Goal: Communication & Community: Participate in discussion

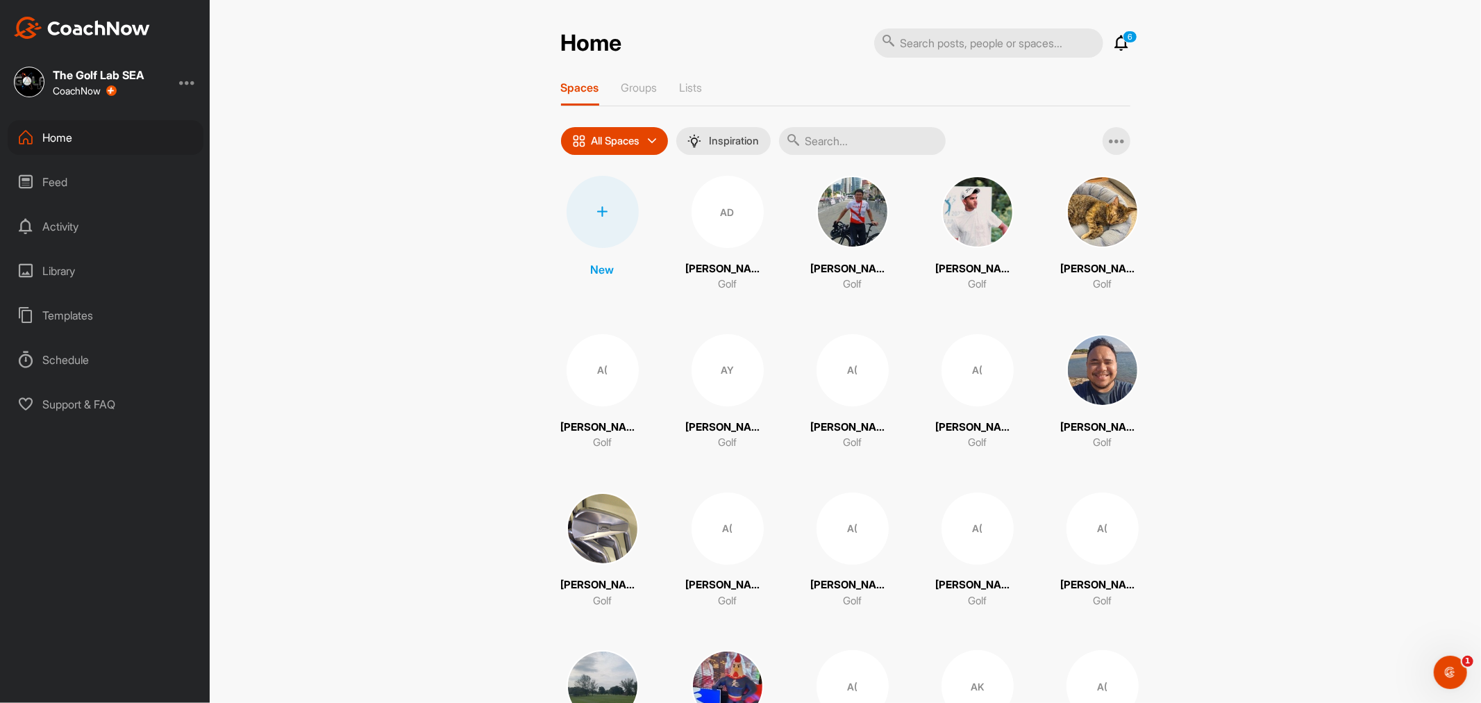
click at [878, 142] on input "text" at bounding box center [862, 141] width 167 height 28
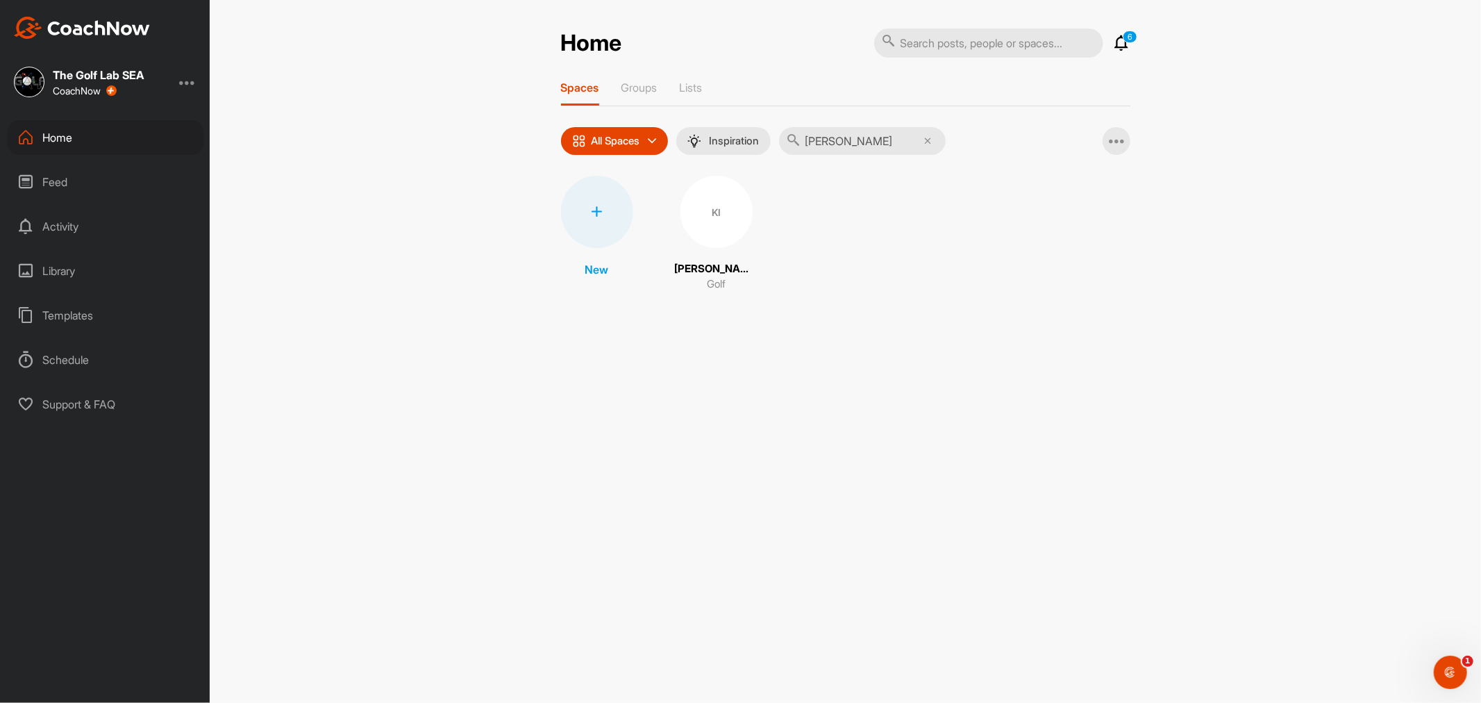
type input "[PERSON_NAME]"
click at [736, 206] on div "KI" at bounding box center [716, 212] width 72 height 72
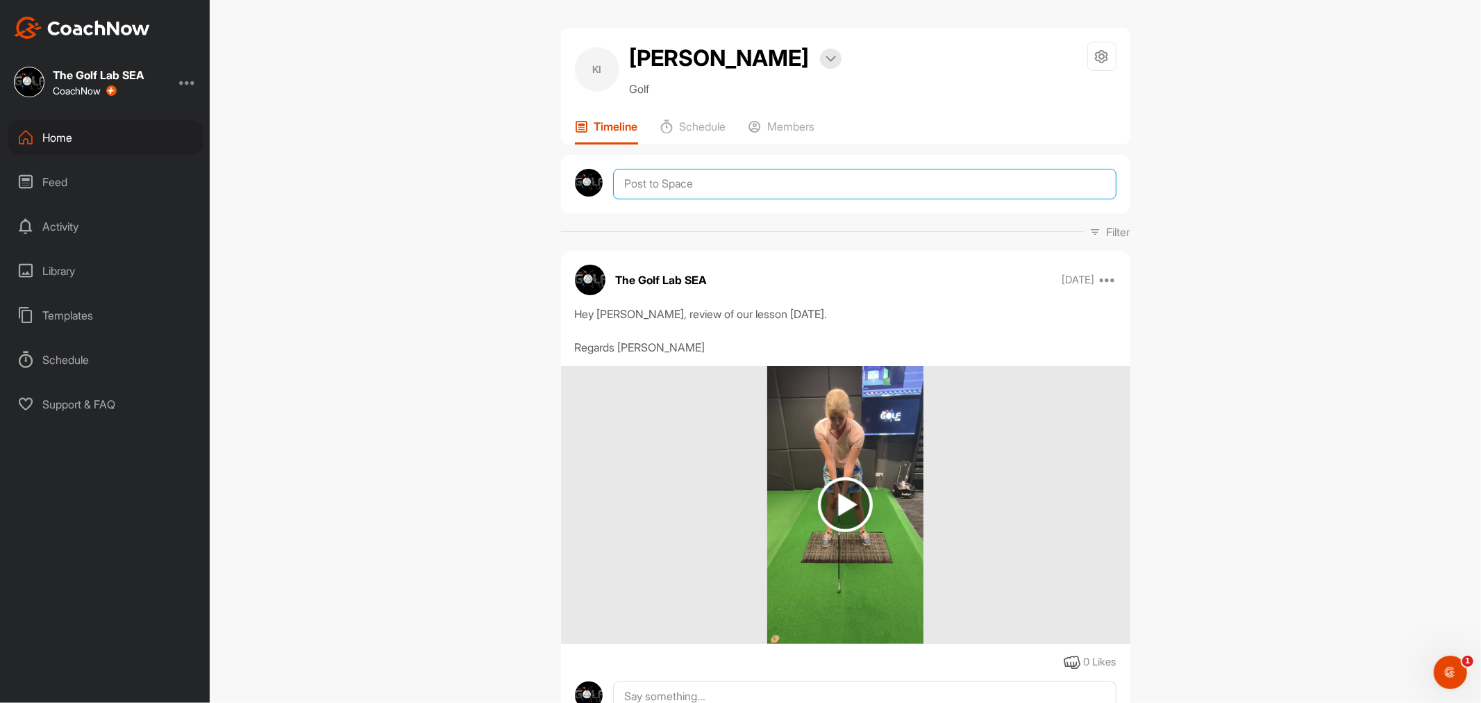
click at [712, 187] on textarea at bounding box center [864, 184] width 503 height 31
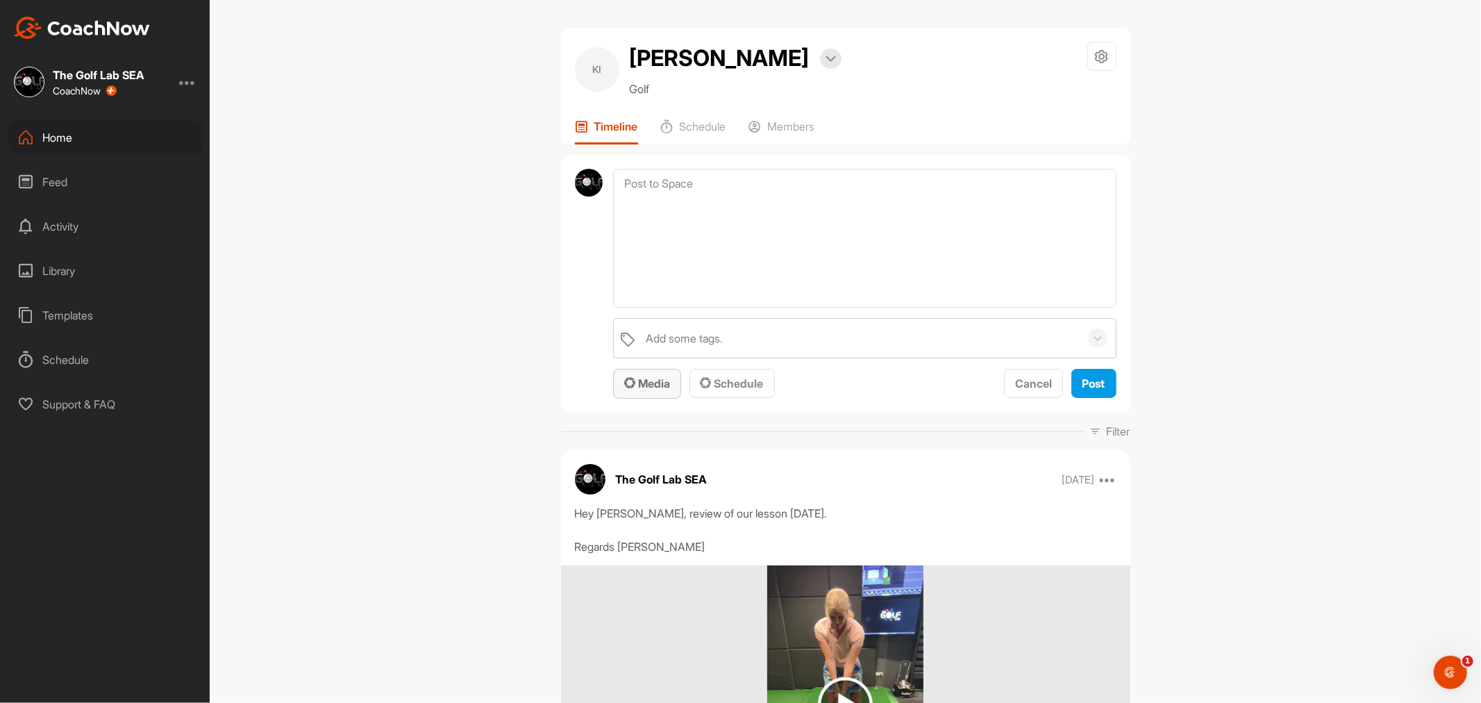
click at [661, 391] on div "Media" at bounding box center [647, 383] width 46 height 17
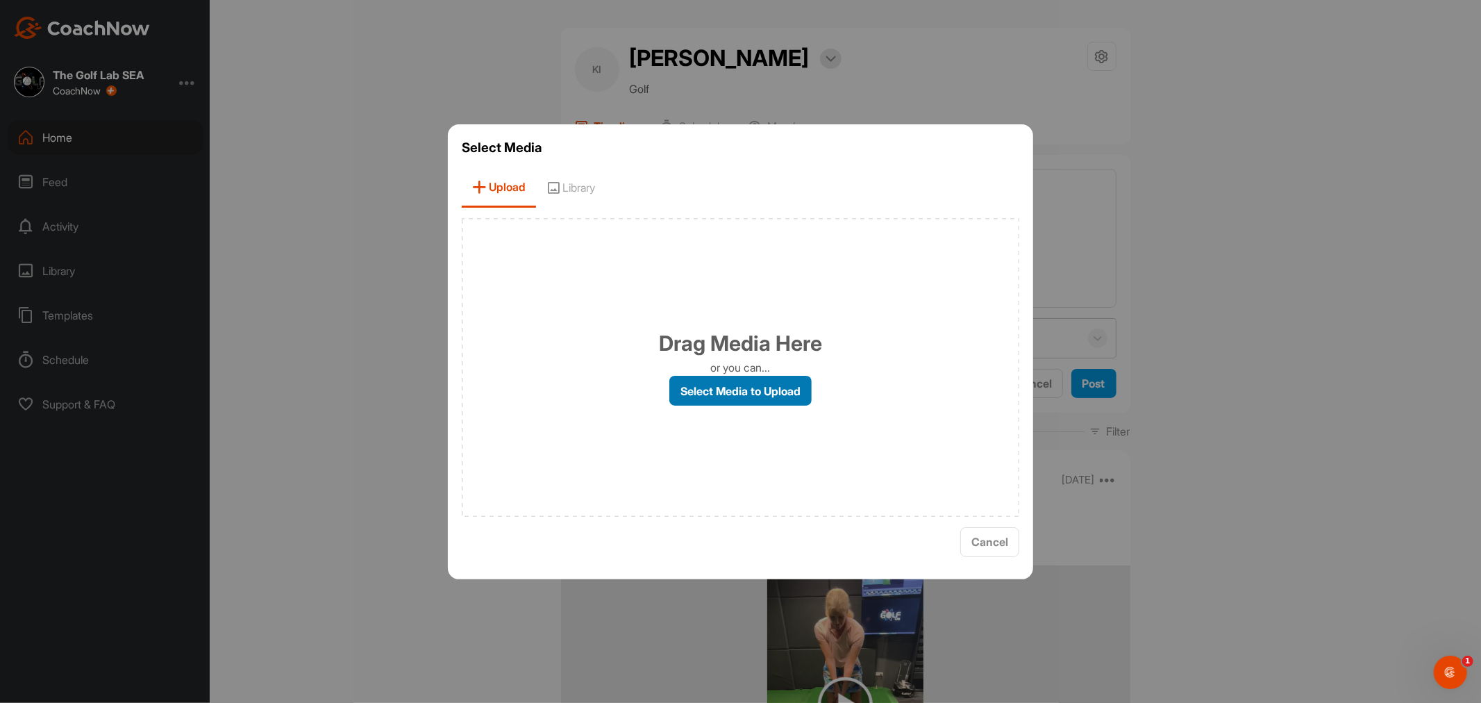
click at [730, 390] on label "Select Media to Upload" at bounding box center [740, 391] width 142 height 30
click at [0, 0] on input "Select Media to Upload" at bounding box center [0, 0] width 0 height 0
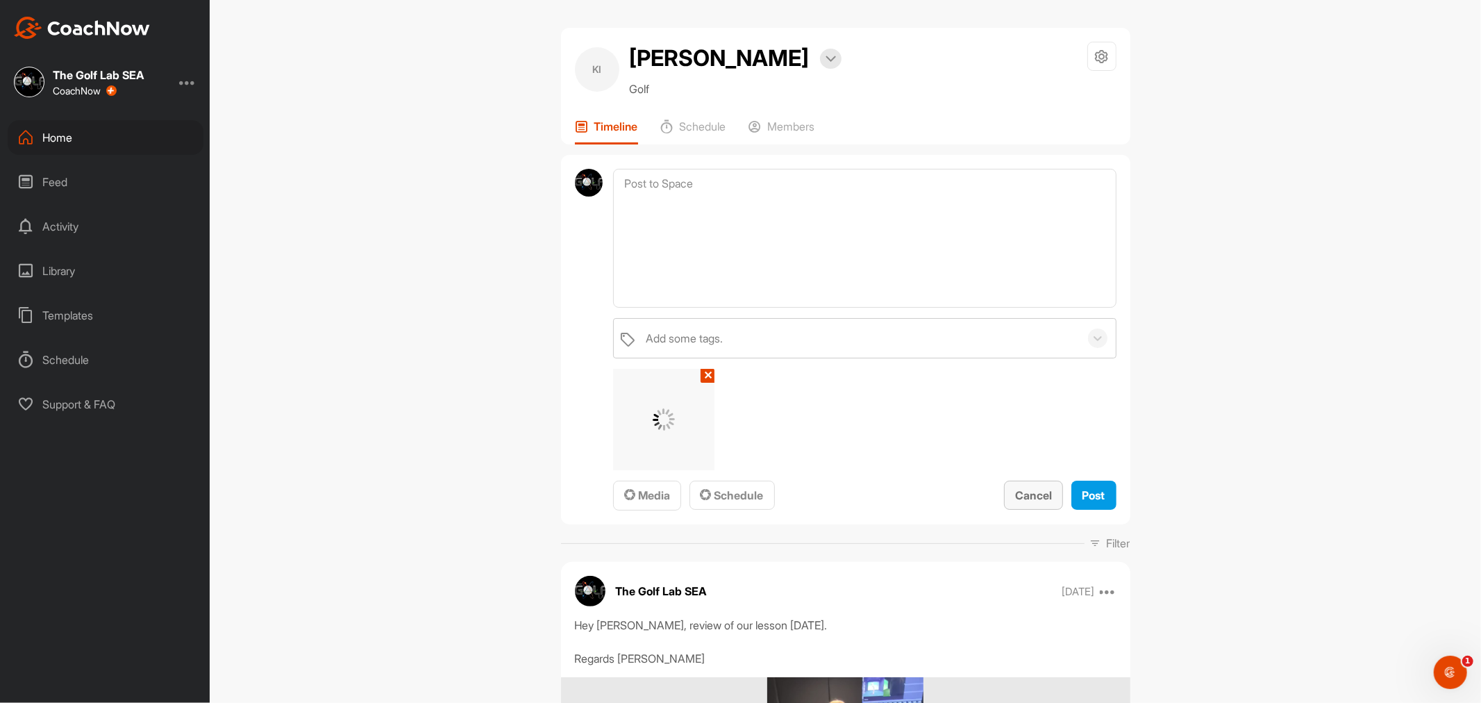
click at [1015, 494] on span "Cancel" at bounding box center [1033, 495] width 37 height 14
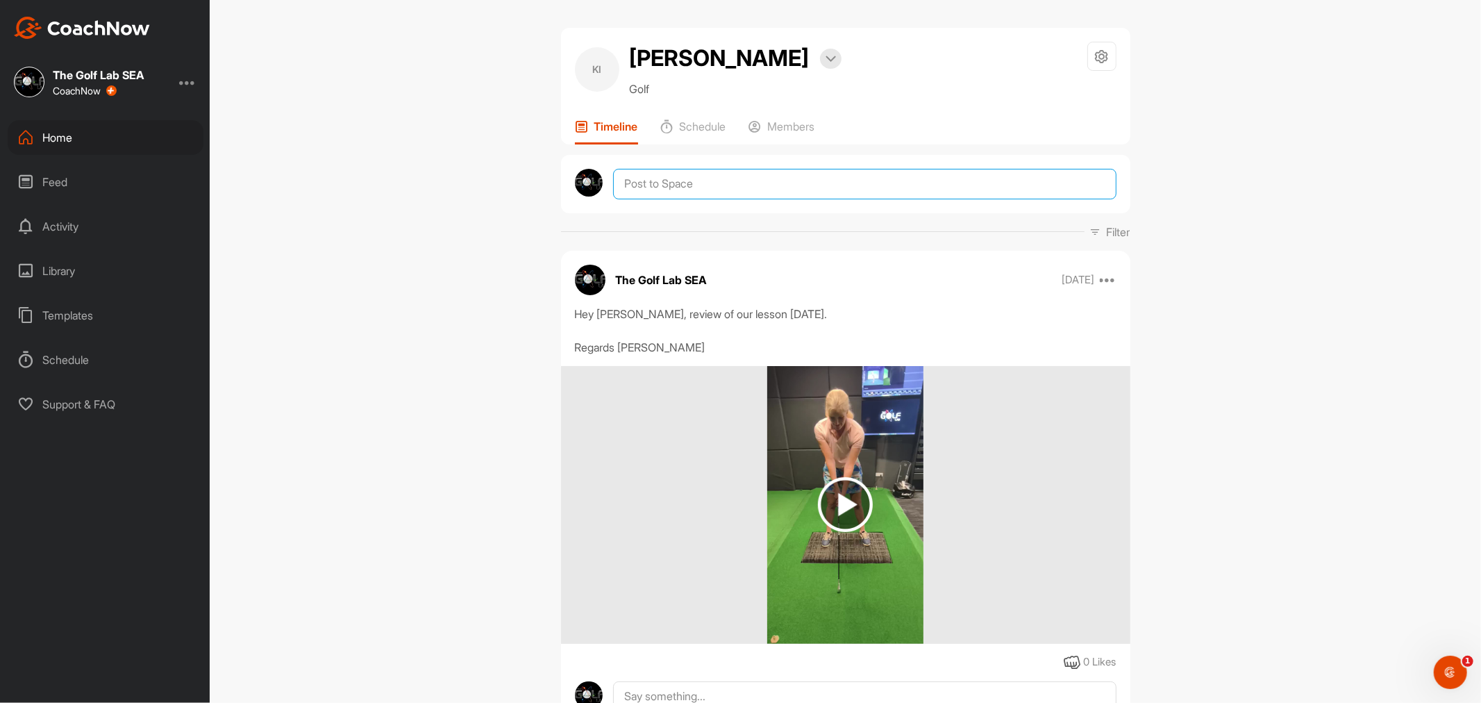
click at [665, 184] on textarea at bounding box center [864, 184] width 503 height 31
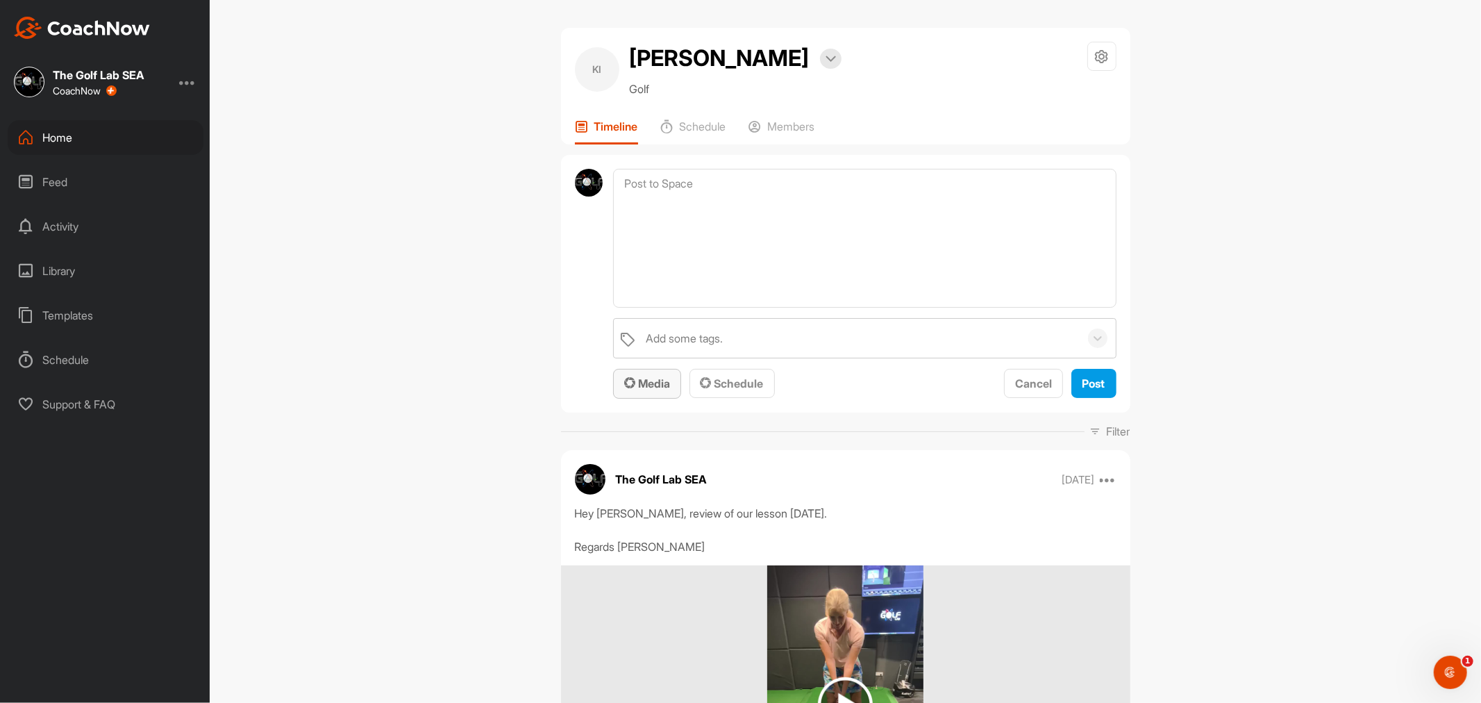
click at [665, 393] on button "Media" at bounding box center [647, 384] width 68 height 30
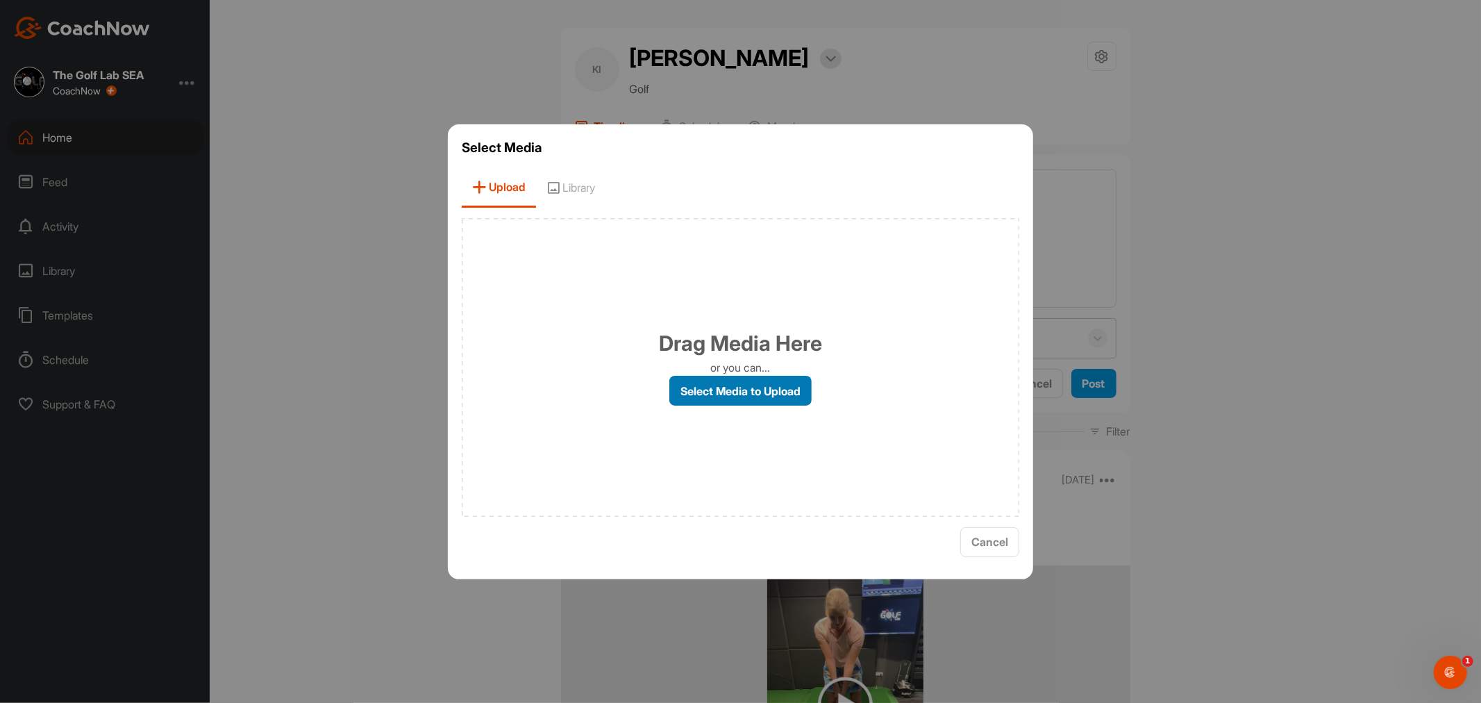
click at [717, 384] on label "Select Media to Upload" at bounding box center [740, 391] width 142 height 30
click at [0, 0] on input "Select Media to Upload" at bounding box center [0, 0] width 0 height 0
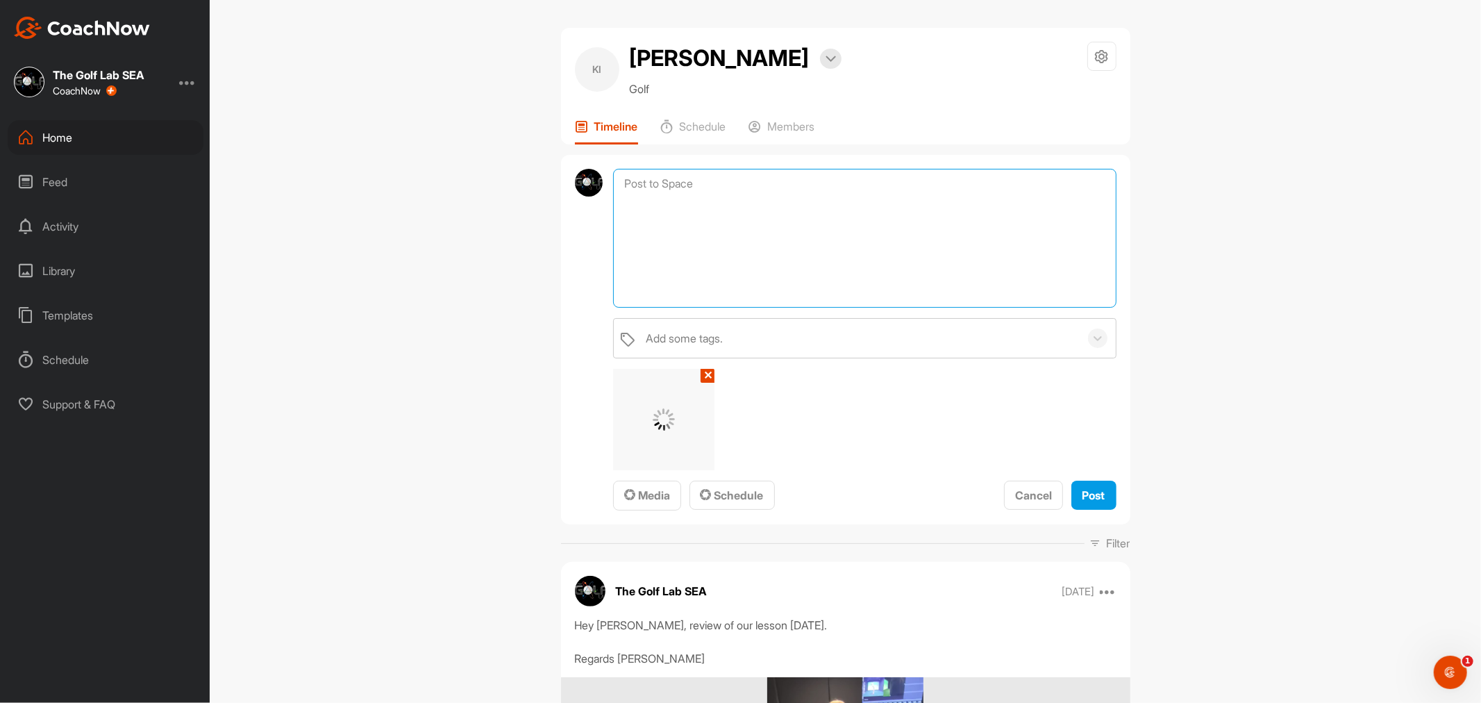
click at [750, 274] on textarea at bounding box center [864, 238] width 503 height 139
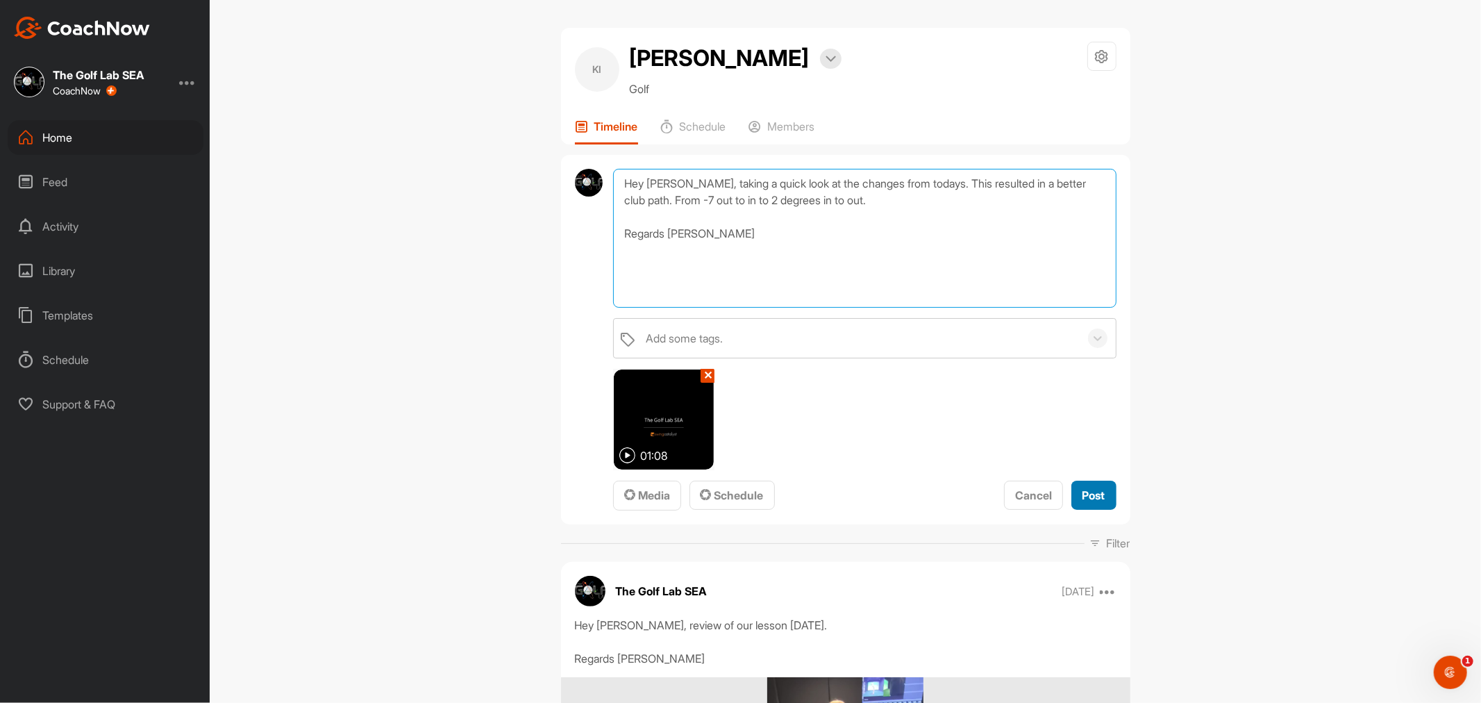
type textarea "Hey [PERSON_NAME], taking a quick look at the changes from todays. This resulte…"
click at [1074, 496] on button "Post" at bounding box center [1093, 496] width 45 height 30
